Goal: Task Accomplishment & Management: Use online tool/utility

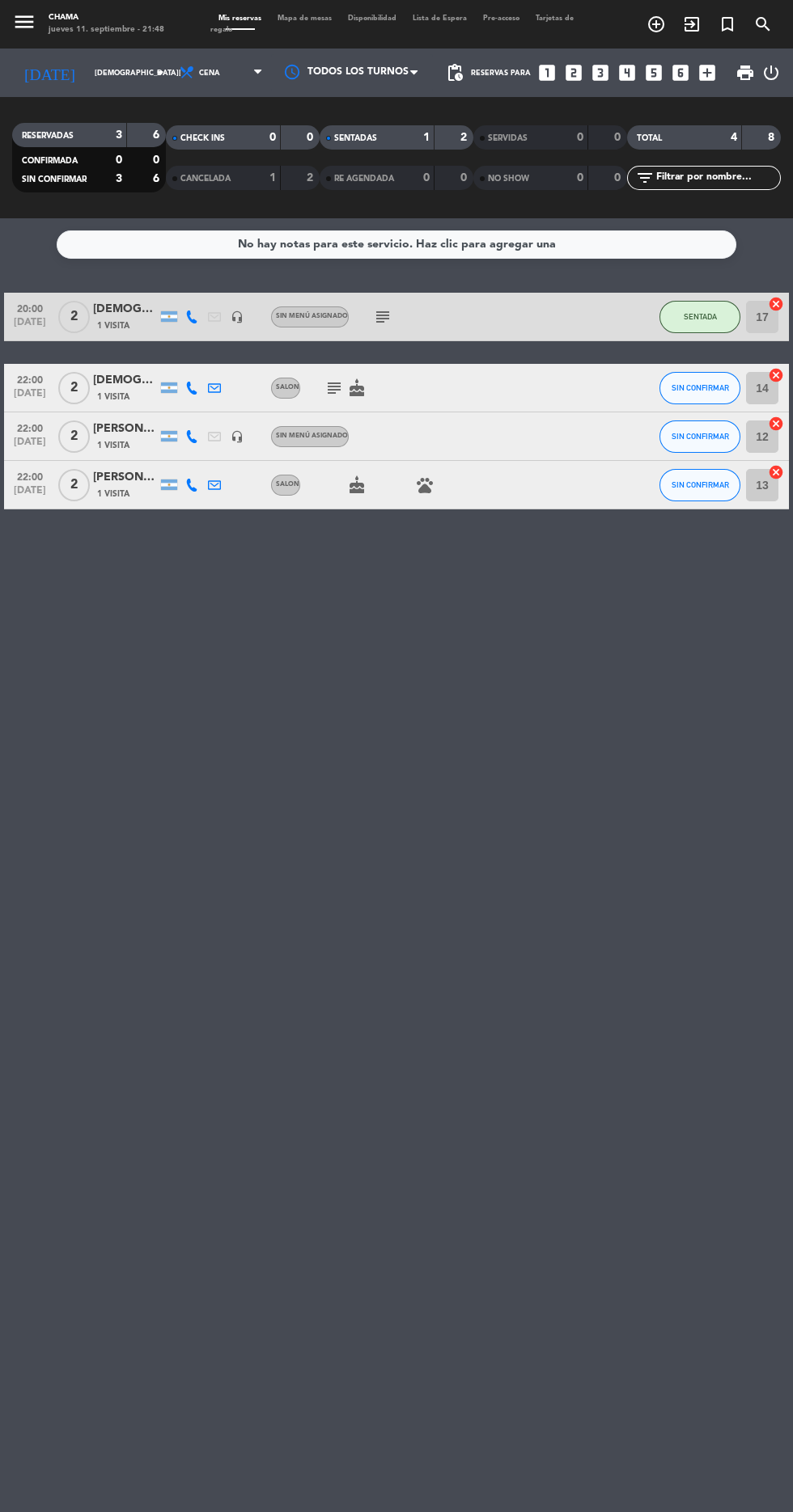
click at [356, 485] on icon "cake" at bounding box center [357, 485] width 20 height 20
click at [418, 485] on icon "pets" at bounding box center [424, 485] width 20 height 20
click at [332, 387] on icon "subject" at bounding box center [334, 388] width 20 height 20
click at [381, 317] on icon "subject" at bounding box center [382, 317] width 20 height 20
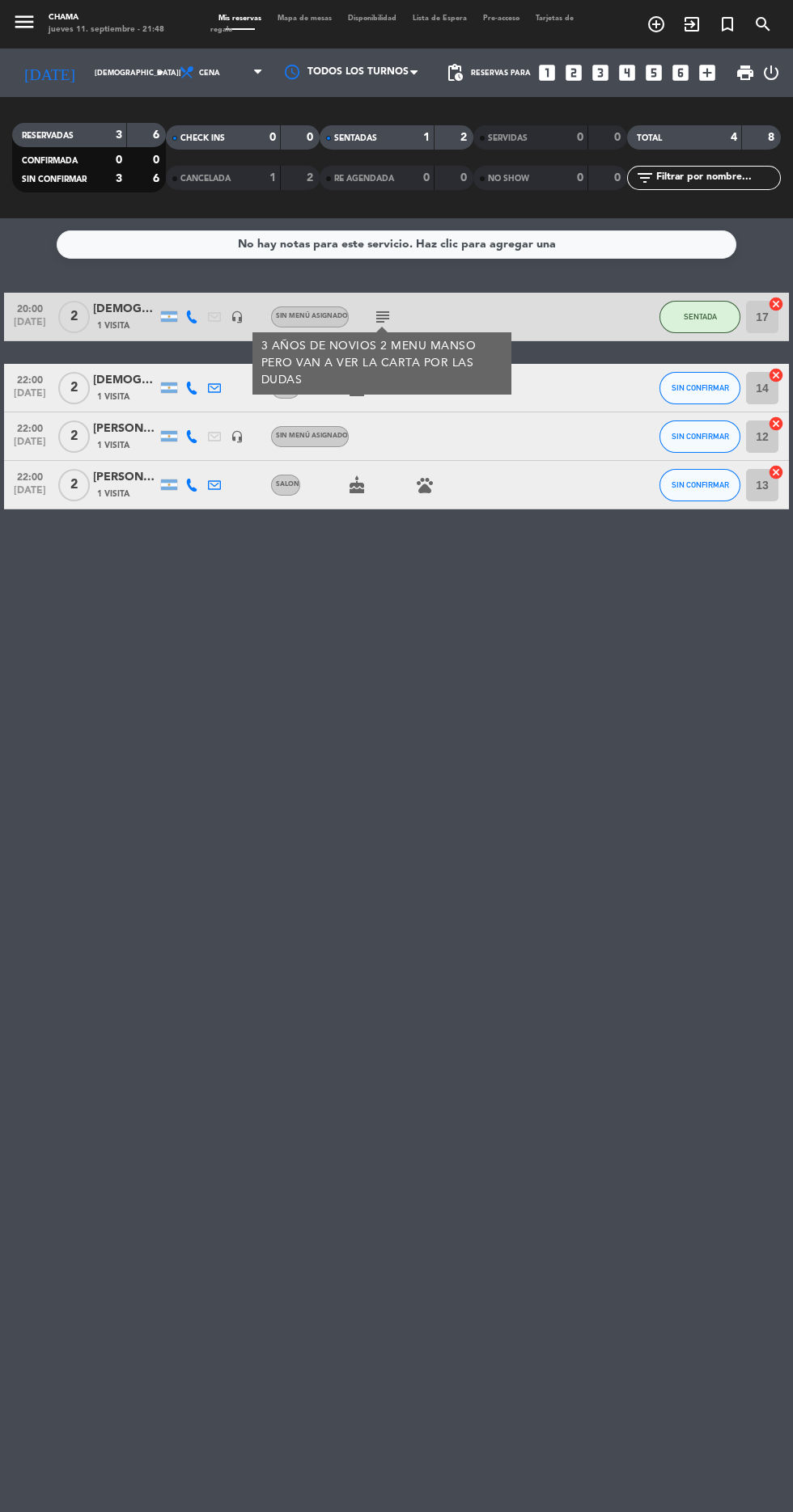
click at [644, 831] on div "No hay notas para este servicio. Haz clic para agregar una 20:00 [DATE] 2 [PERS…" at bounding box center [396, 865] width 793 height 1293
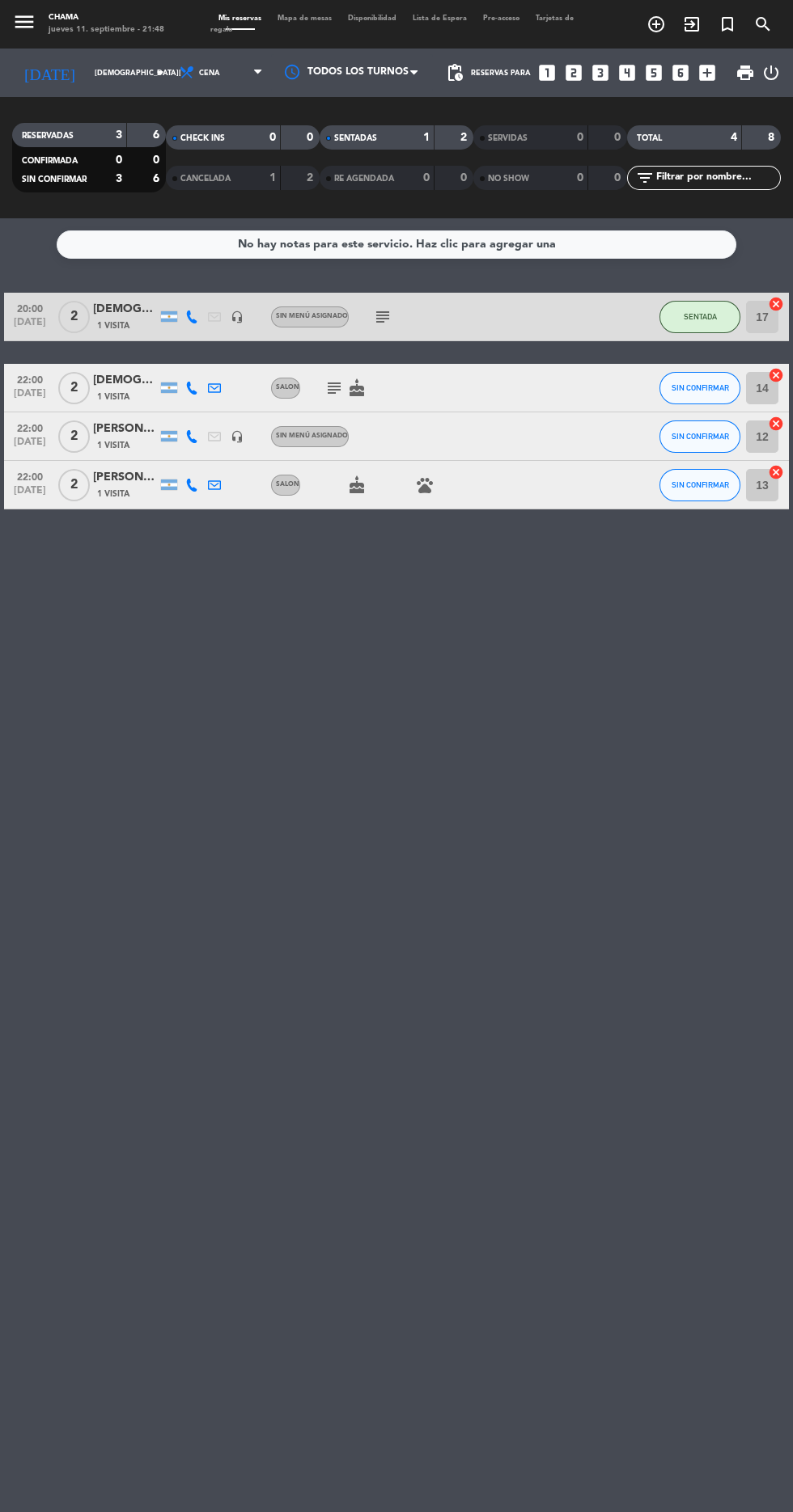
click at [288, 387] on span "SALON" at bounding box center [287, 387] width 24 height 7
click at [332, 387] on icon "subject" at bounding box center [334, 388] width 20 height 20
click at [355, 491] on icon "cake" at bounding box center [357, 485] width 20 height 20
click at [422, 484] on icon "pets" at bounding box center [424, 485] width 20 height 20
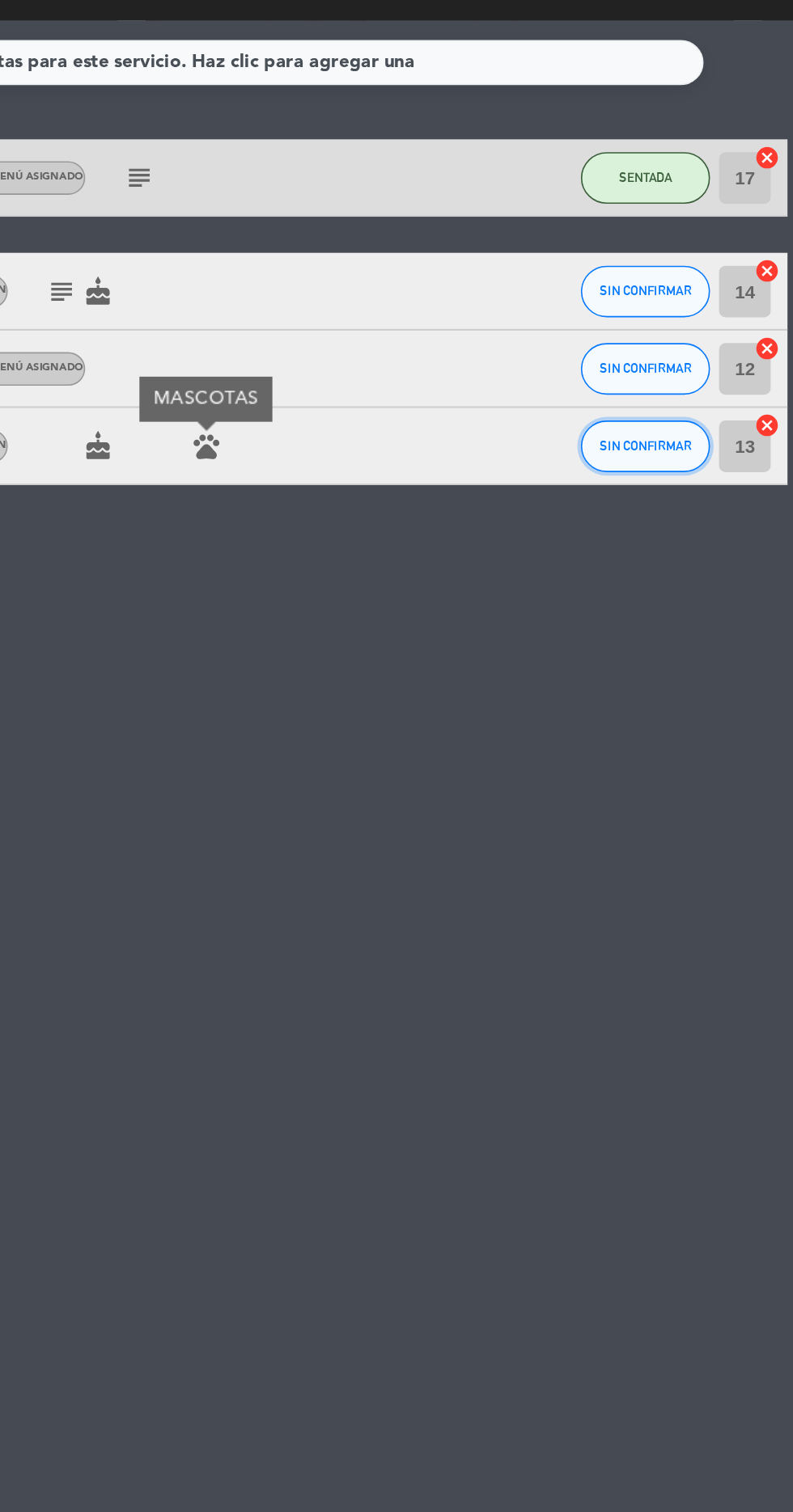
click at [688, 480] on span "SIN CONFIRMAR" at bounding box center [700, 484] width 58 height 9
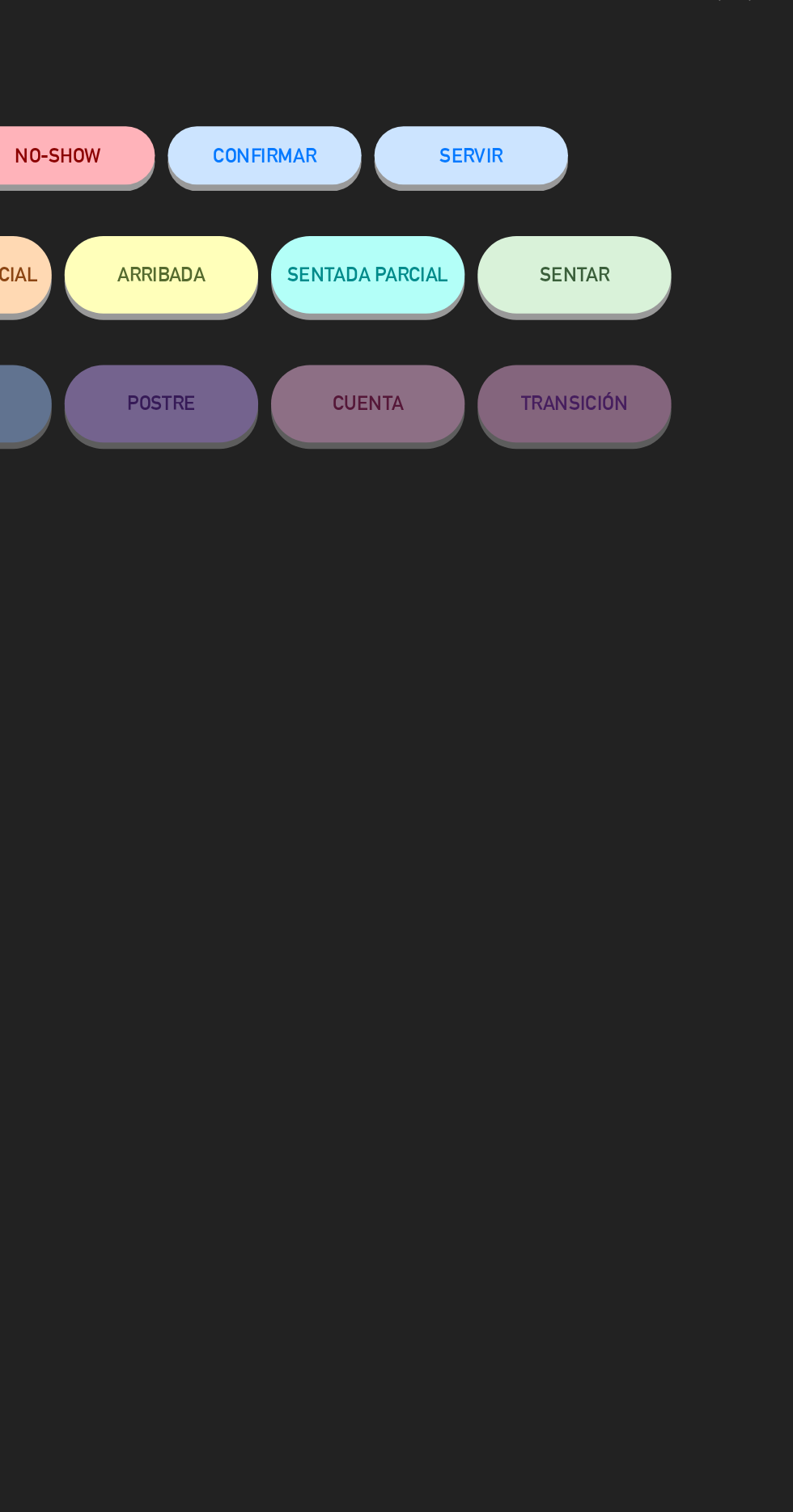
click at [637, 224] on button "SENTAR" at bounding box center [656, 217] width 122 height 49
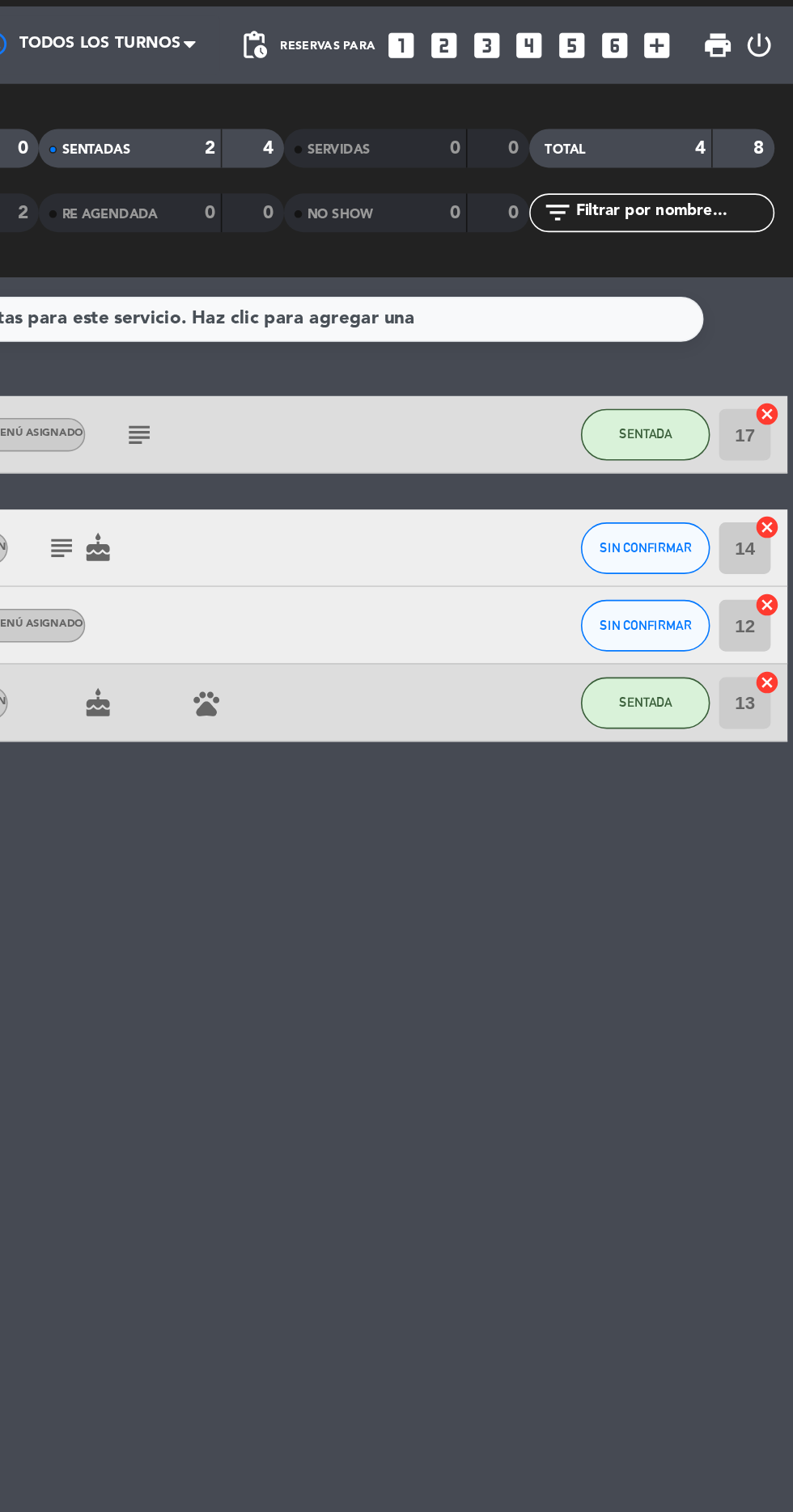
click at [768, 415] on icon "cancel" at bounding box center [775, 423] width 17 height 17
click at [768, 427] on icon "border_all" at bounding box center [765, 437] width 20 height 20
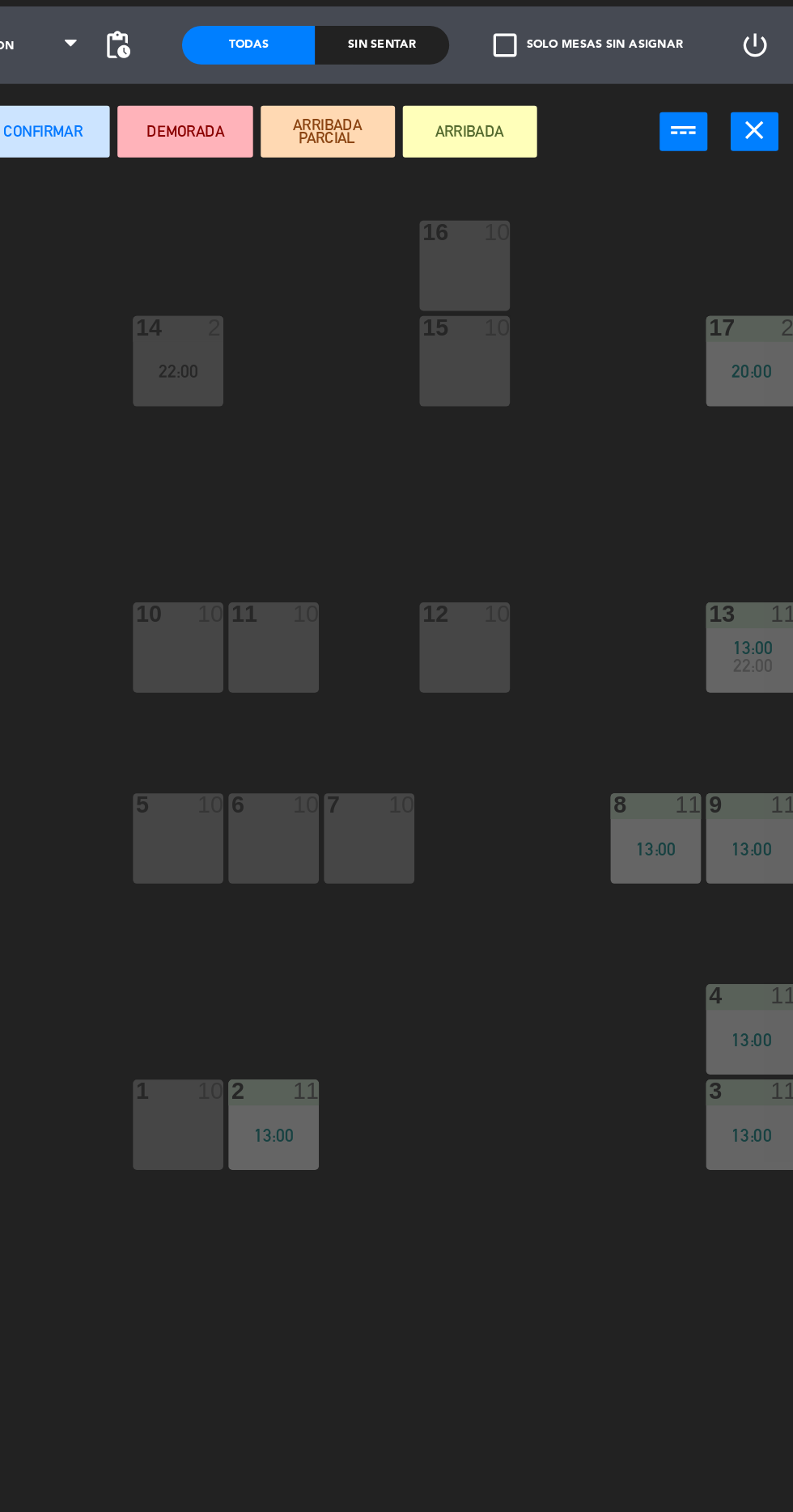
scroll to position [0, 445]
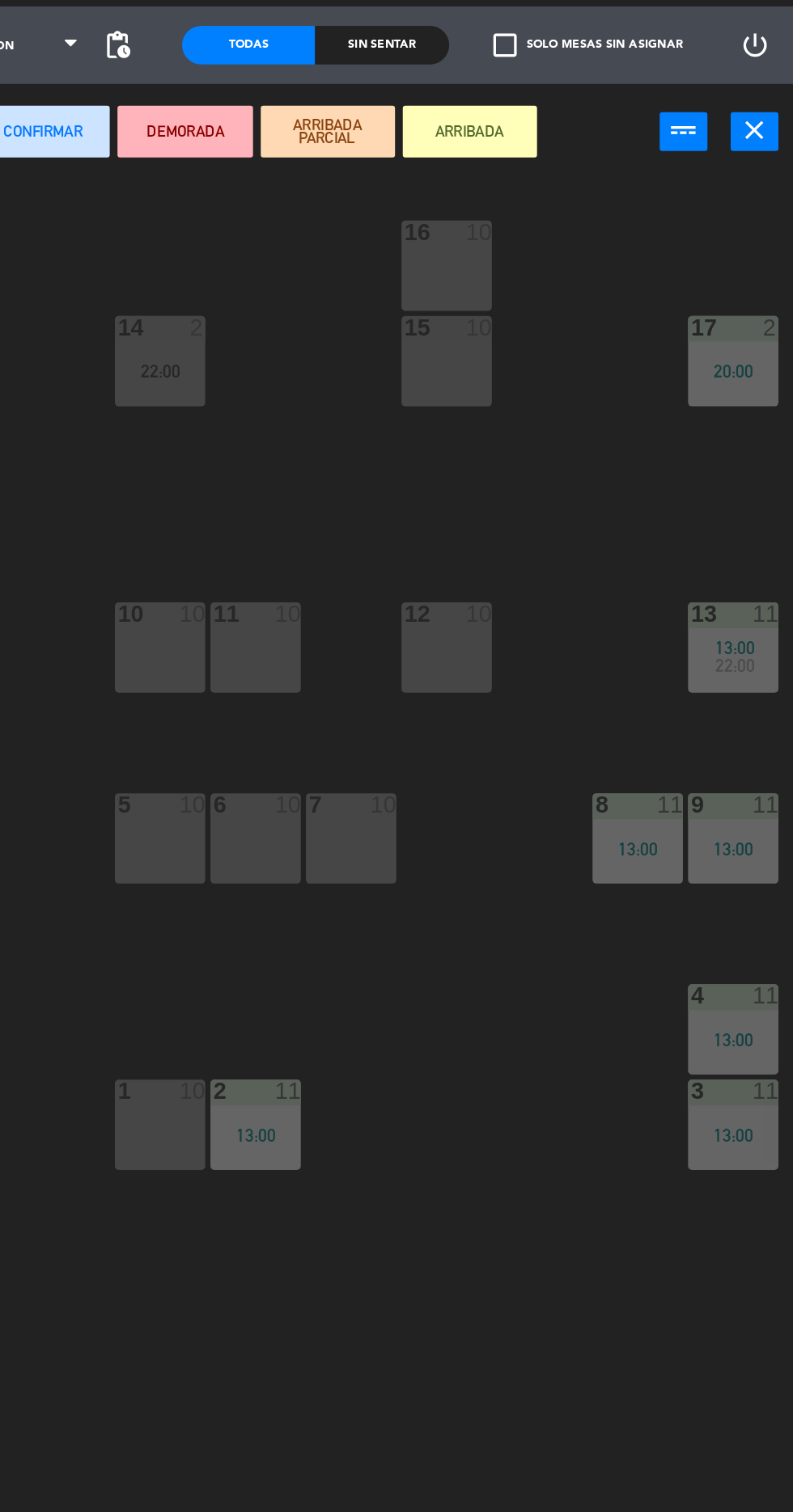
click at [571, 455] on div "12 10" at bounding box center [574, 451] width 57 height 57
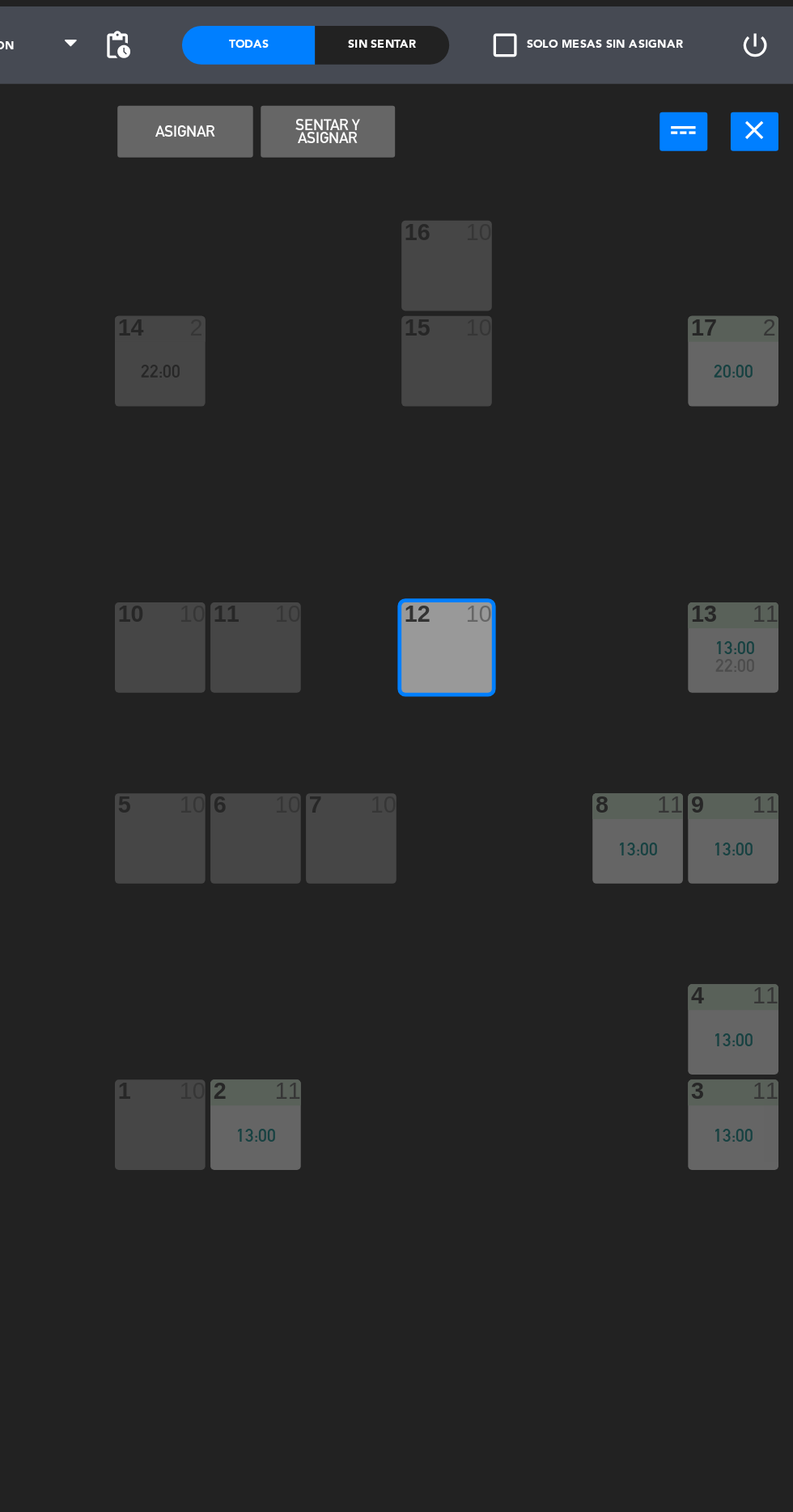
click at [404, 142] on button "Asignar" at bounding box center [411, 126] width 84 height 32
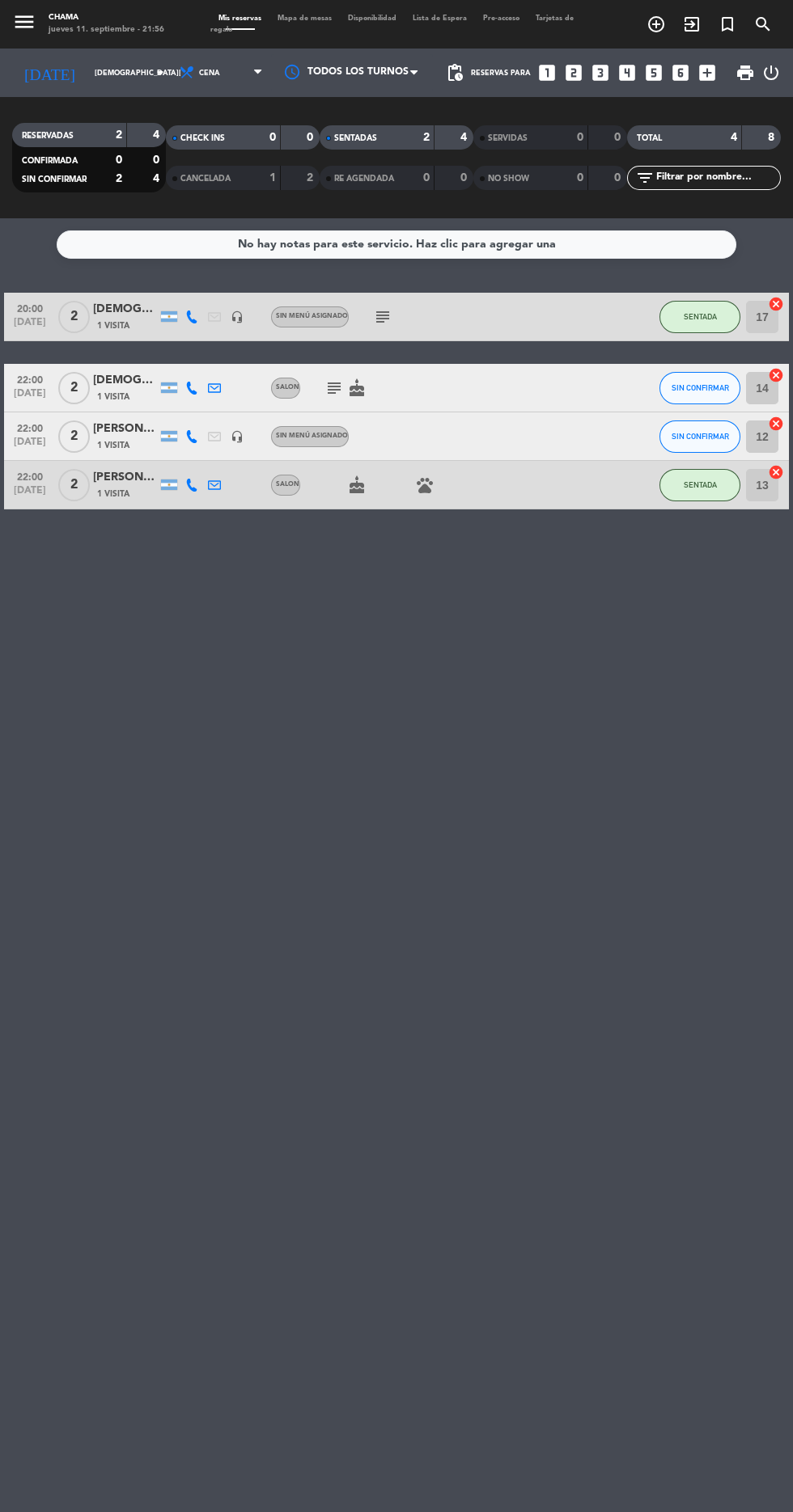
scroll to position [34, 0]
click at [329, 378] on icon "subject" at bounding box center [334, 388] width 20 height 20
click at [404, 1165] on div "No hay notas para este servicio. Haz clic para agregar una 20:00 [DATE] 2 [PERS…" at bounding box center [396, 865] width 793 height 1293
